Goal: Find specific page/section: Find specific page/section

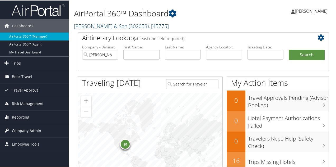
click at [24, 128] on span "Company Admin" at bounding box center [26, 129] width 29 height 13
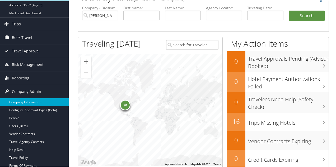
scroll to position [53, 0]
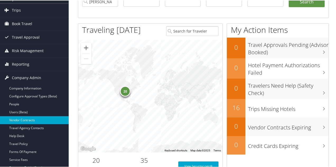
click at [22, 120] on link "Vendor Contracts" at bounding box center [34, 119] width 69 height 8
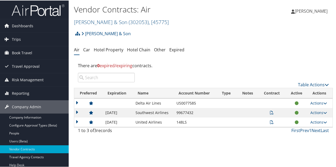
click at [270, 121] on icon at bounding box center [272, 122] width 4 height 4
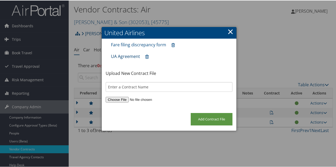
click at [130, 55] on link "UA Agreement" at bounding box center [125, 56] width 29 height 6
